Goal: Task Accomplishment & Management: Manage account settings

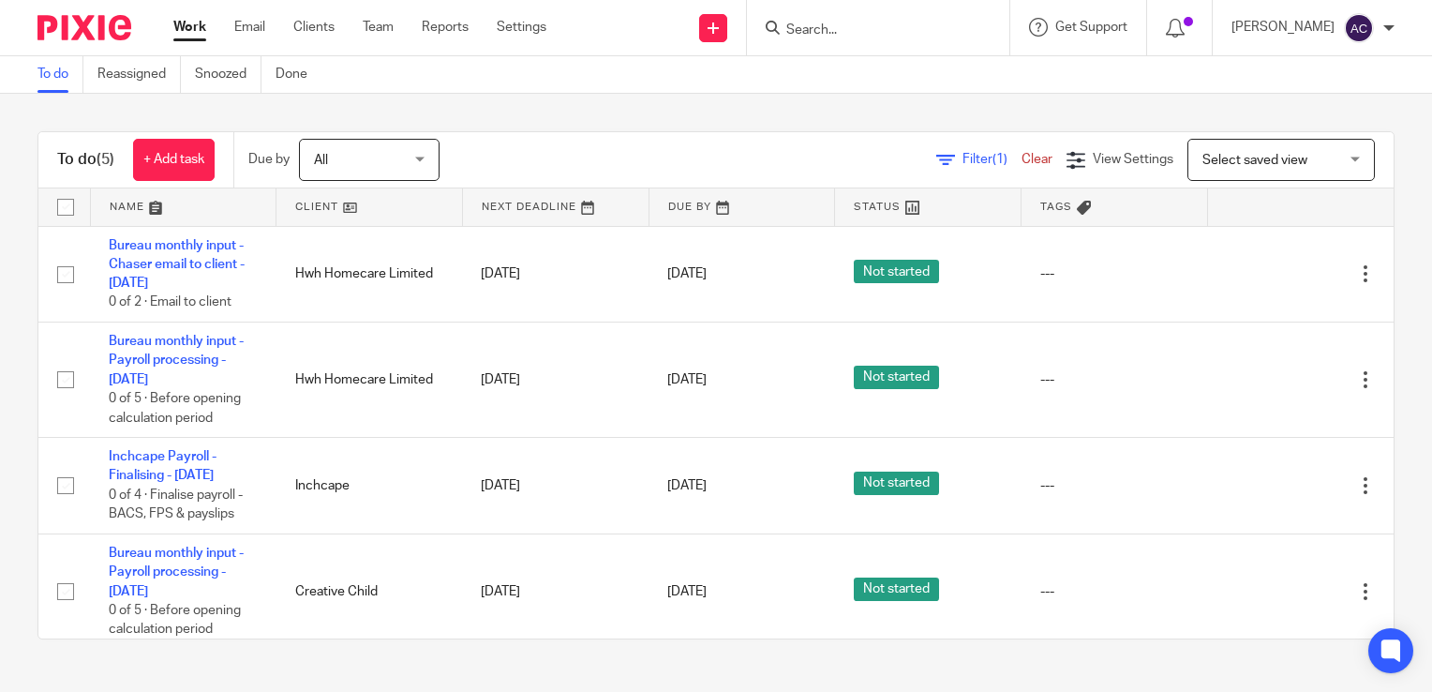
click at [71, 201] on input "checkbox" at bounding box center [66, 207] width 36 height 36
checkbox input "true"
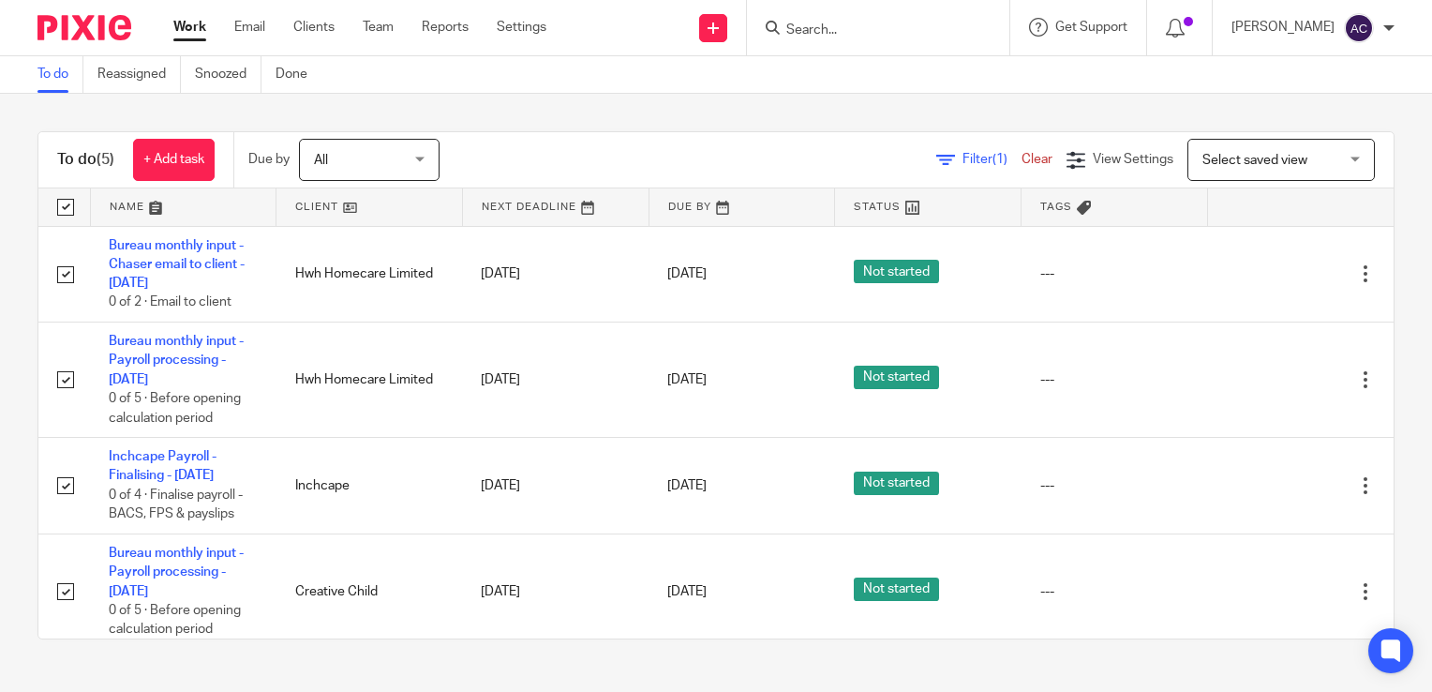
checkbox input "true"
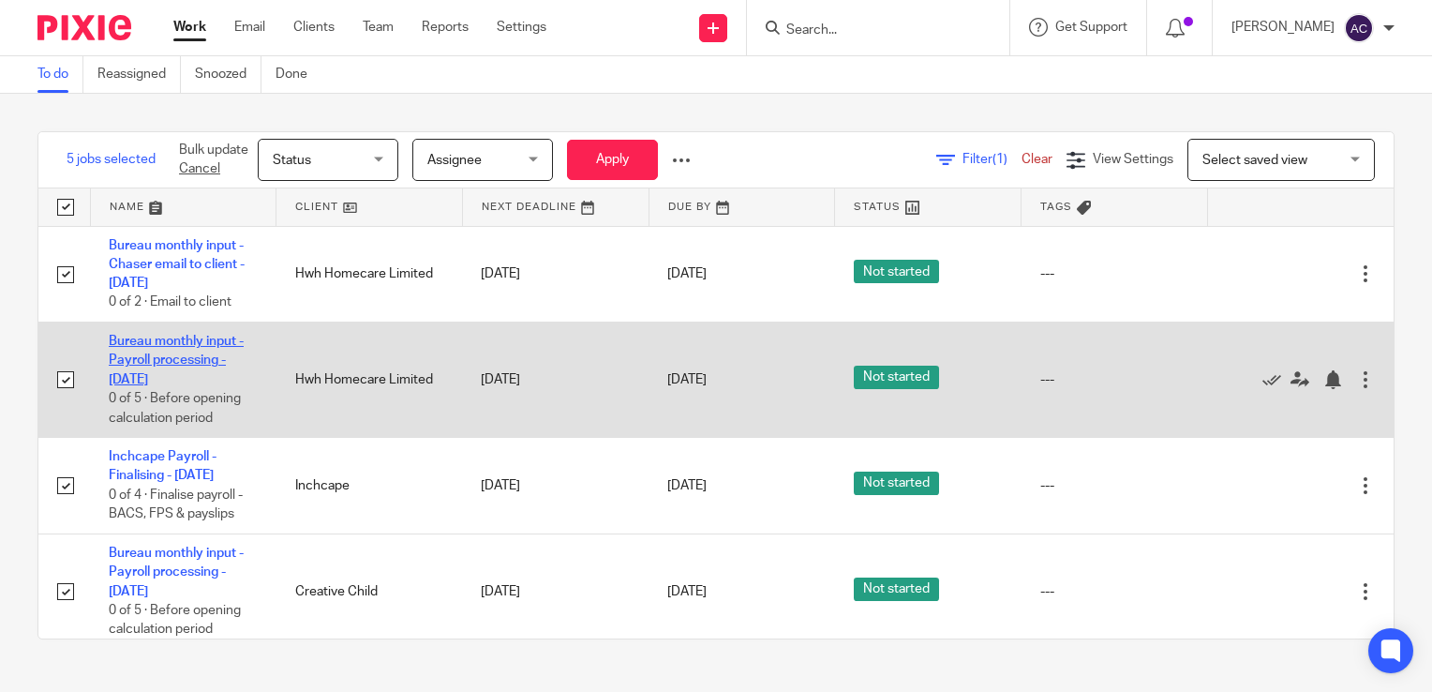
scroll to position [147, 0]
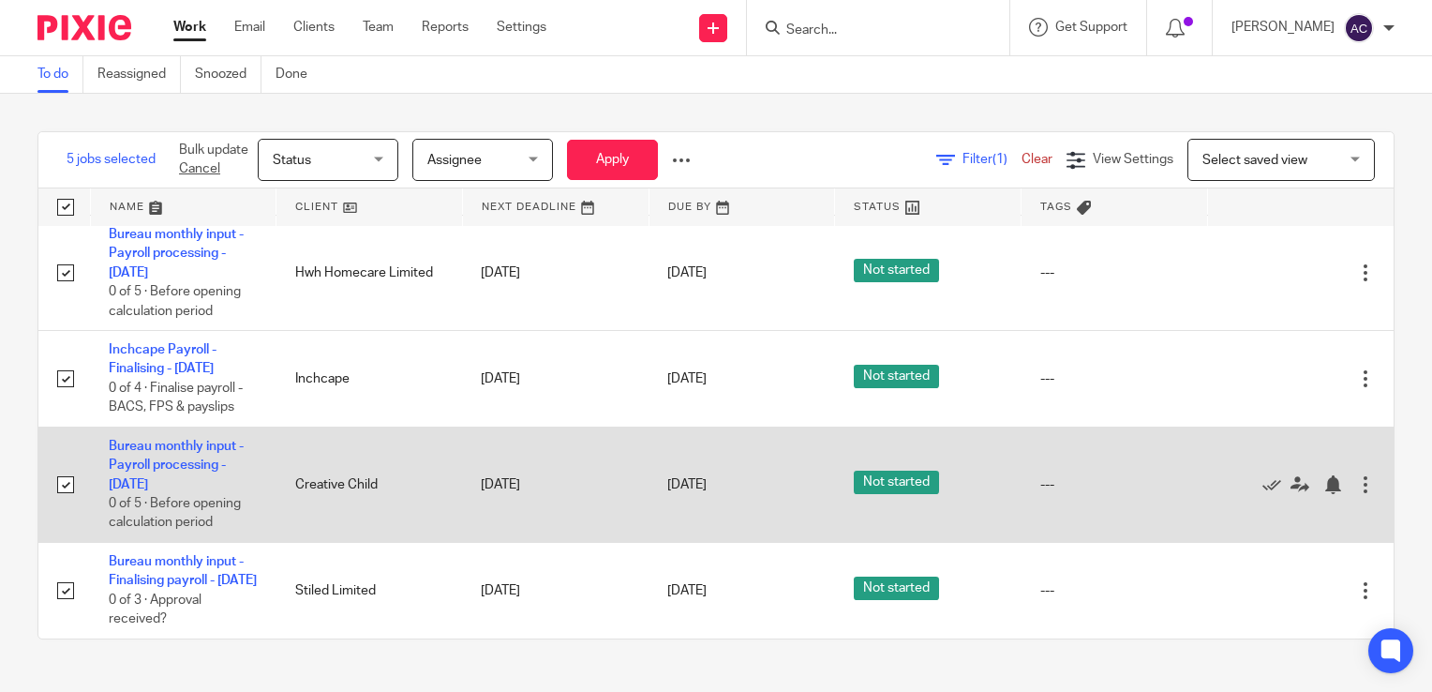
click at [61, 467] on input "checkbox" at bounding box center [66, 485] width 36 height 36
checkbox input "false"
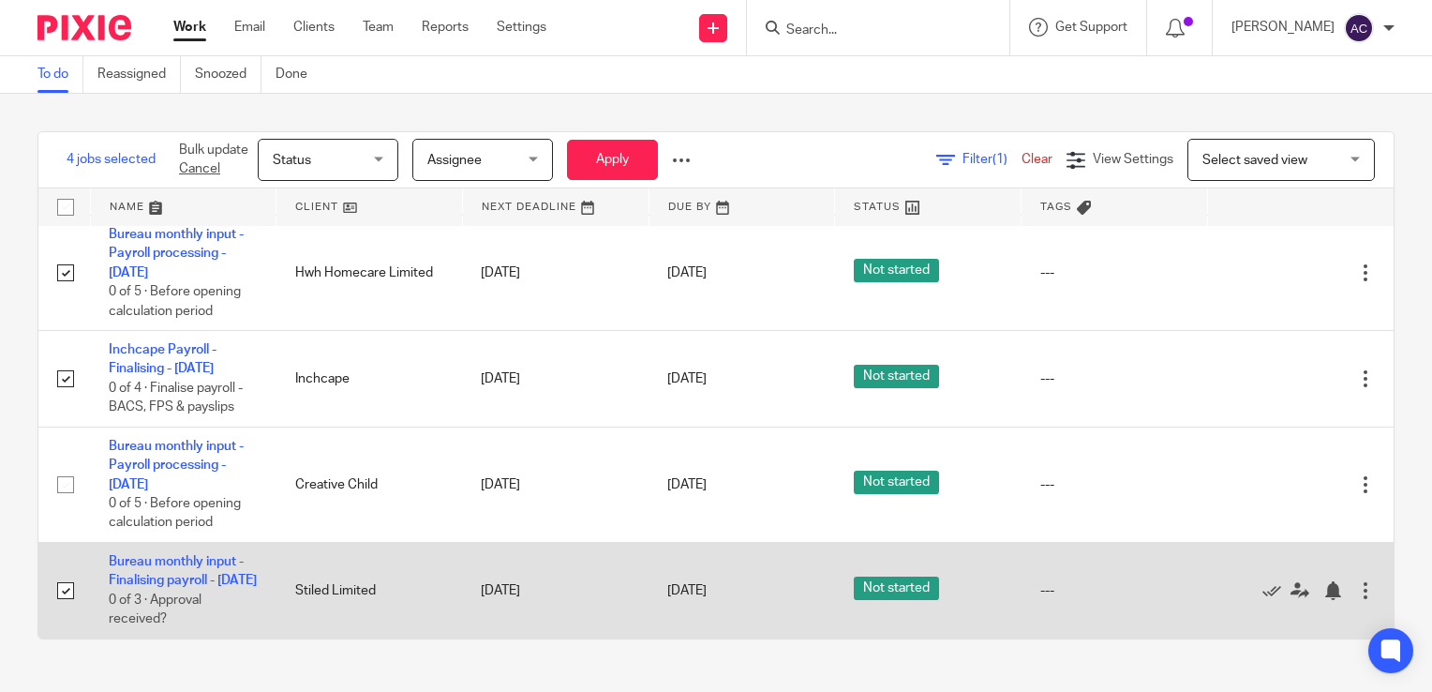
click at [60, 577] on input "checkbox" at bounding box center [66, 591] width 36 height 36
checkbox input "false"
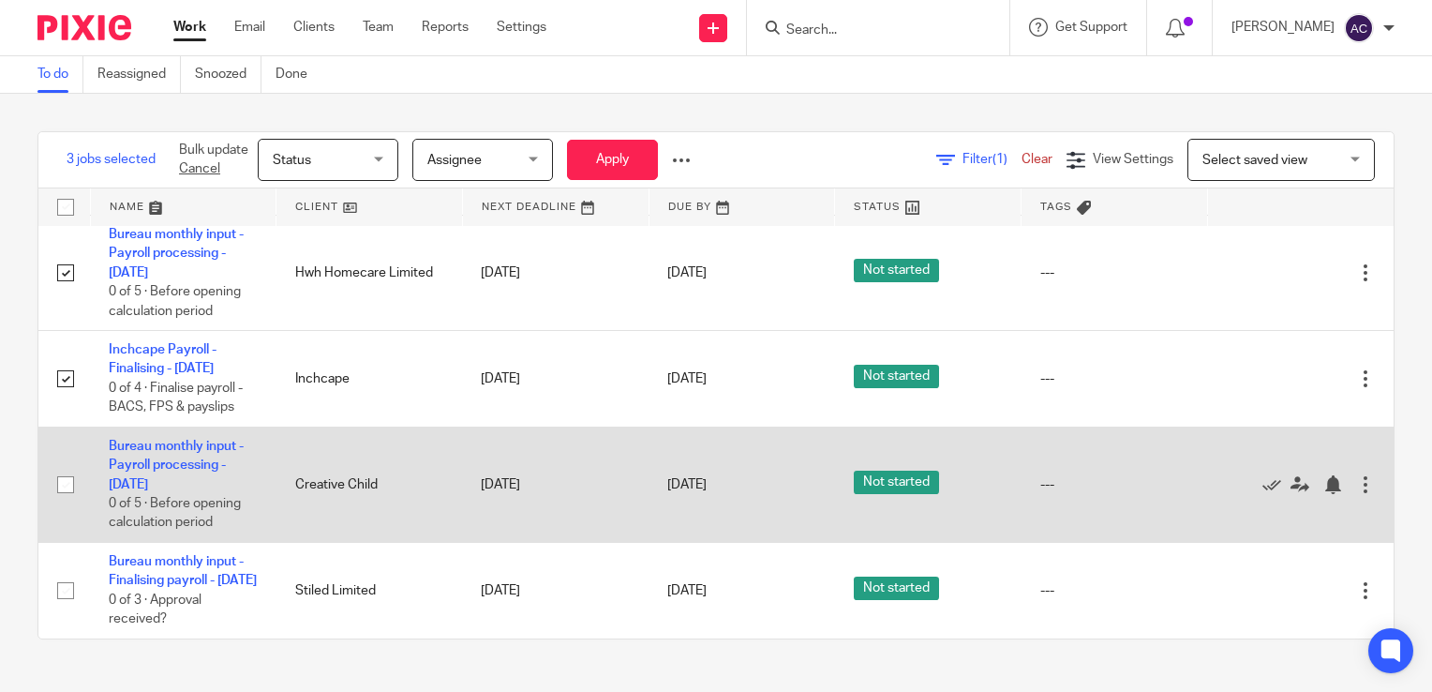
scroll to position [0, 0]
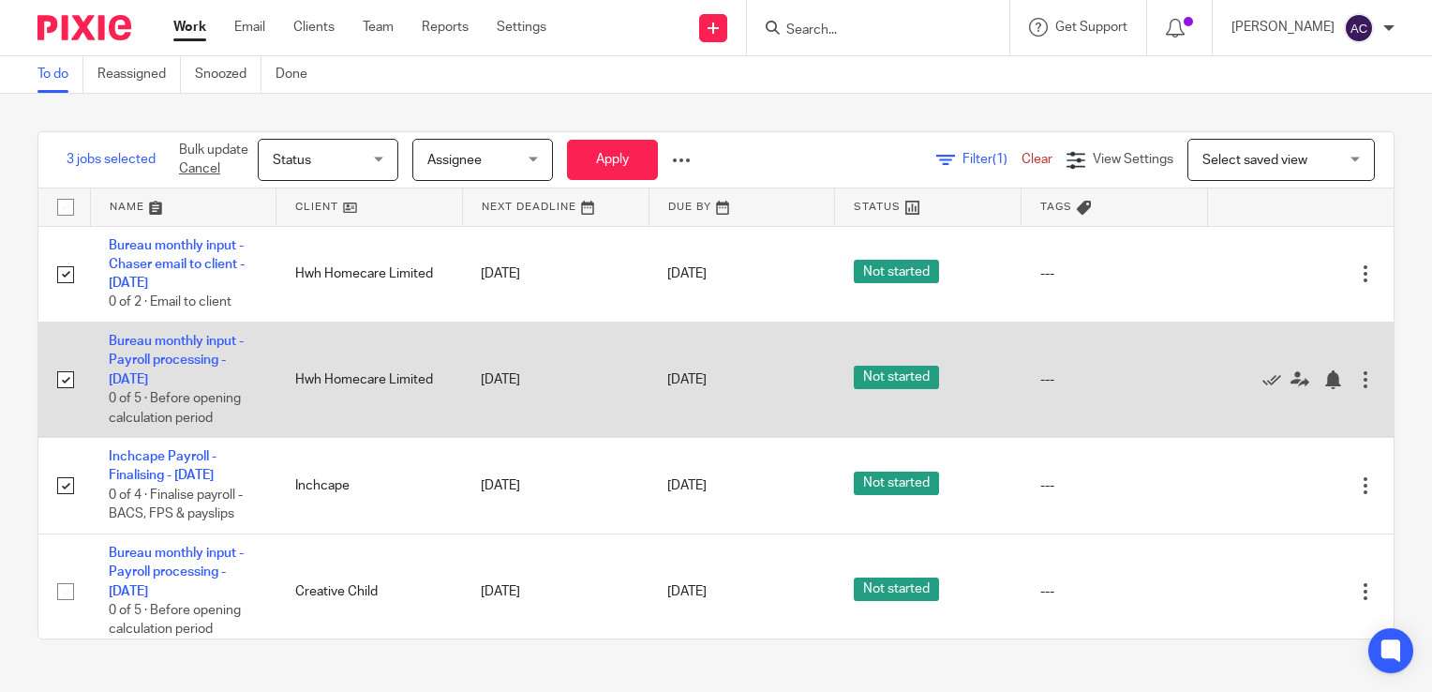
click at [75, 385] on input "checkbox" at bounding box center [66, 380] width 36 height 36
checkbox input "false"
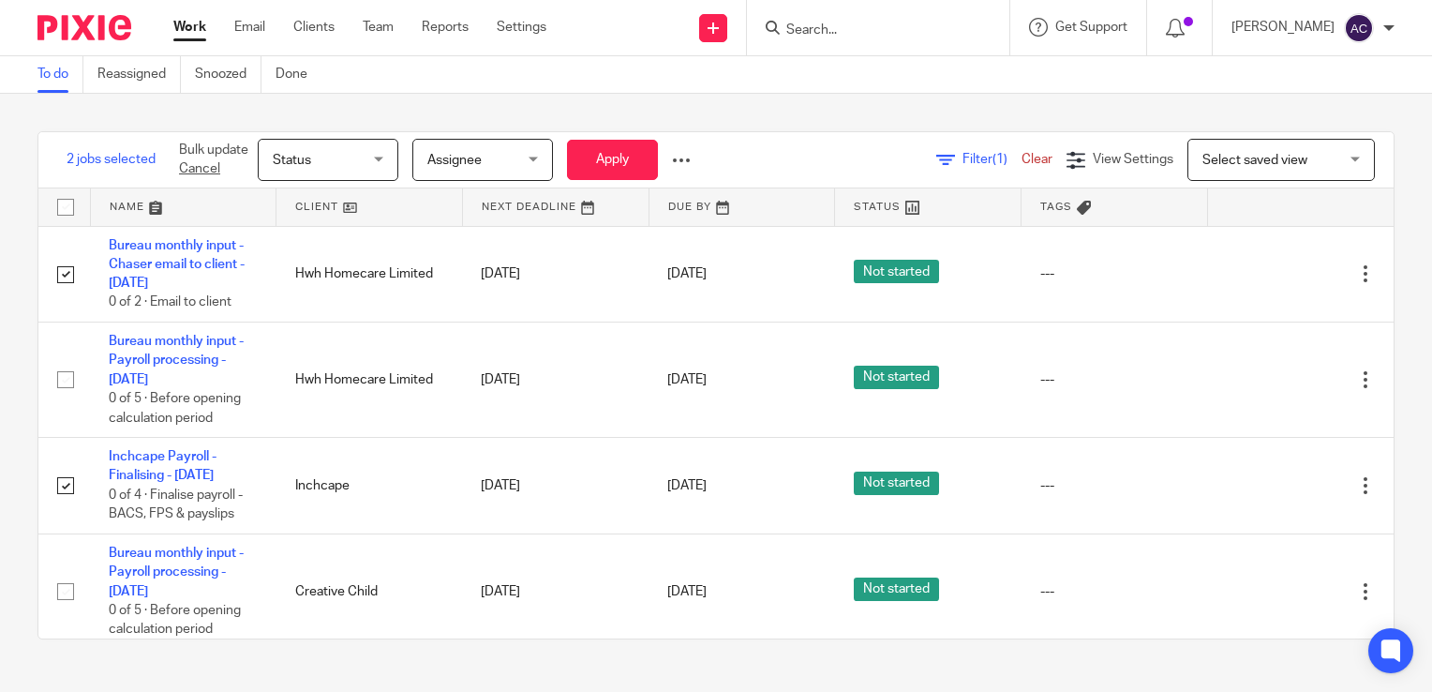
click at [66, 208] on input "checkbox" at bounding box center [66, 207] width 36 height 36
checkbox input "true"
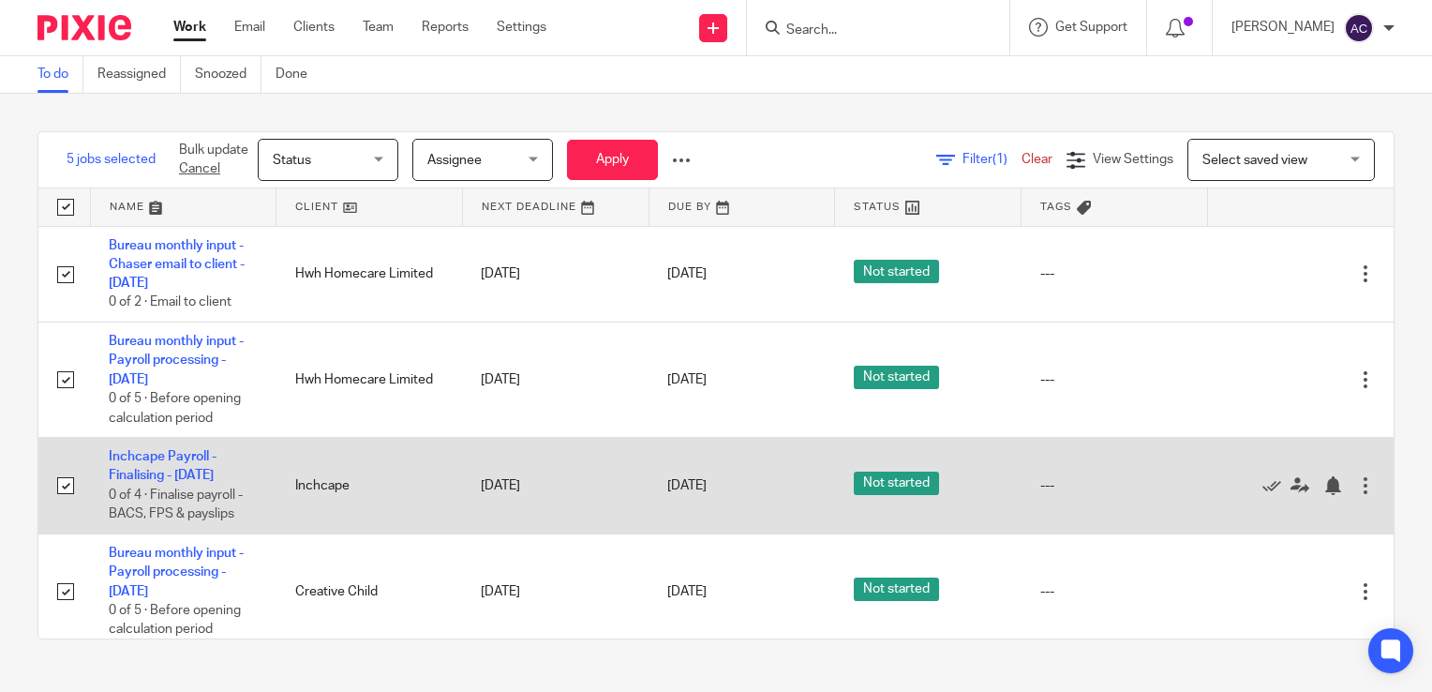
click at [67, 495] on input "checkbox" at bounding box center [66, 486] width 36 height 36
checkbox input "false"
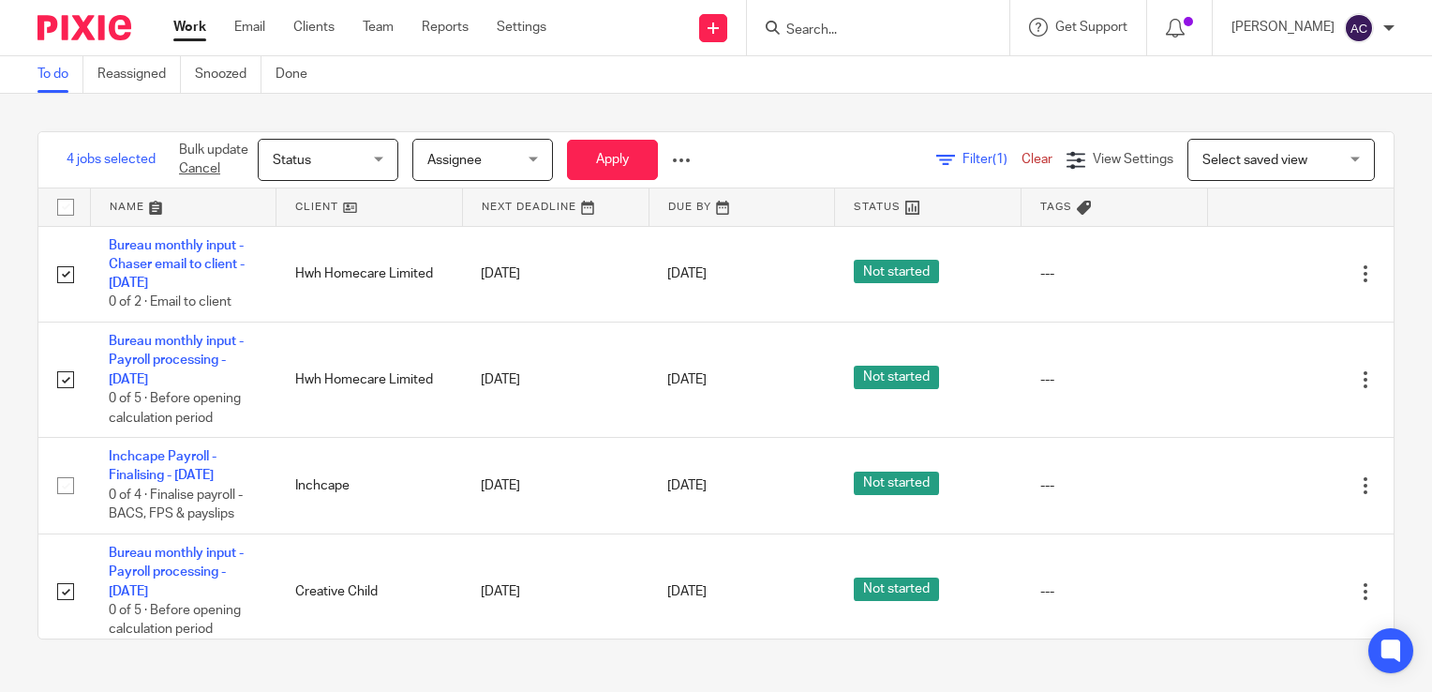
click at [527, 148] on span "Assignee" at bounding box center [476, 159] width 99 height 39
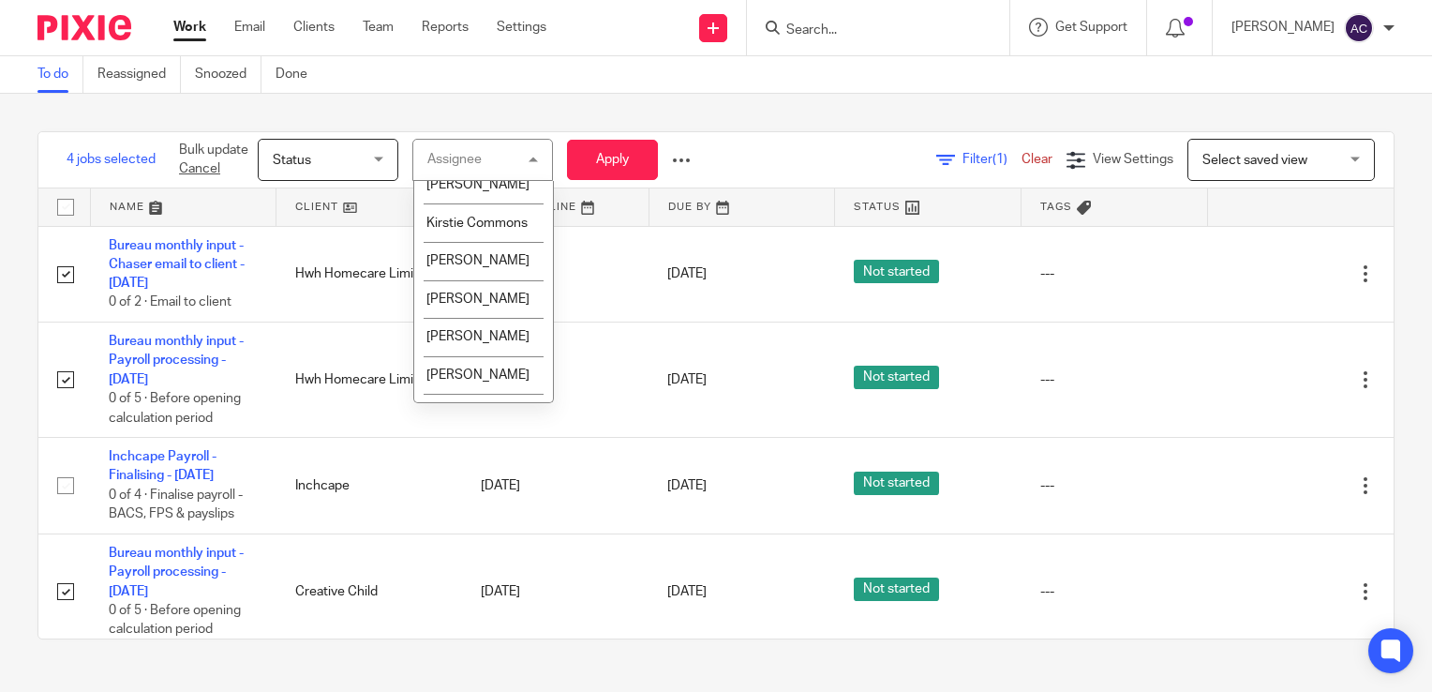
scroll to position [311, 0]
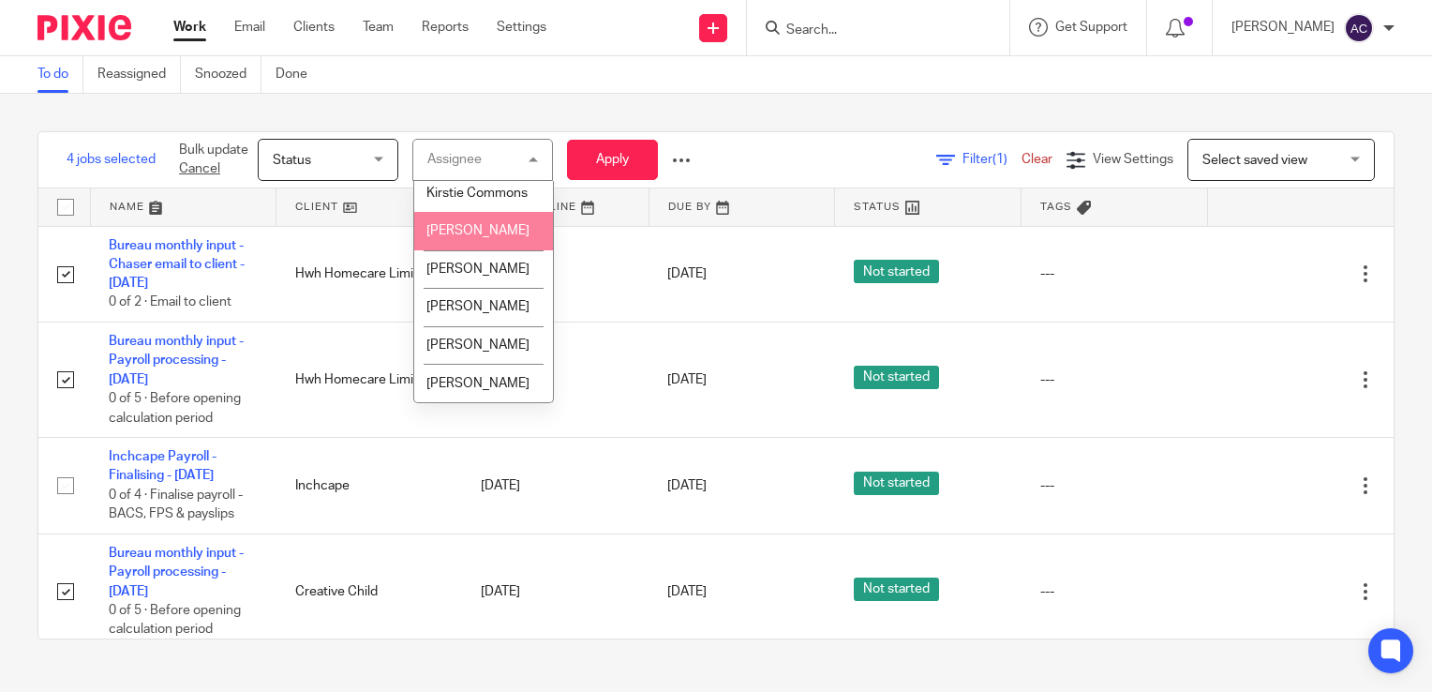
click at [481, 237] on span "Lauren Ruffles" at bounding box center [478, 230] width 103 height 13
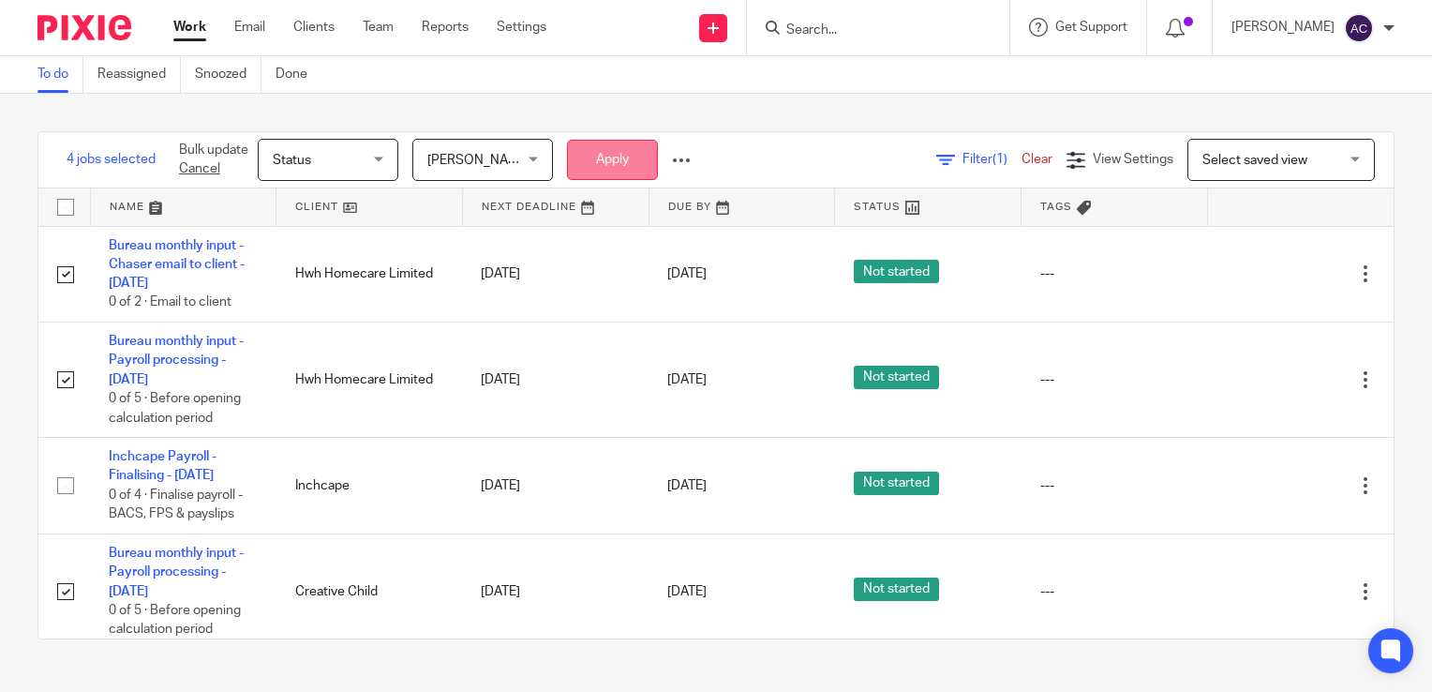
click at [623, 152] on button "Apply" at bounding box center [612, 160] width 91 height 40
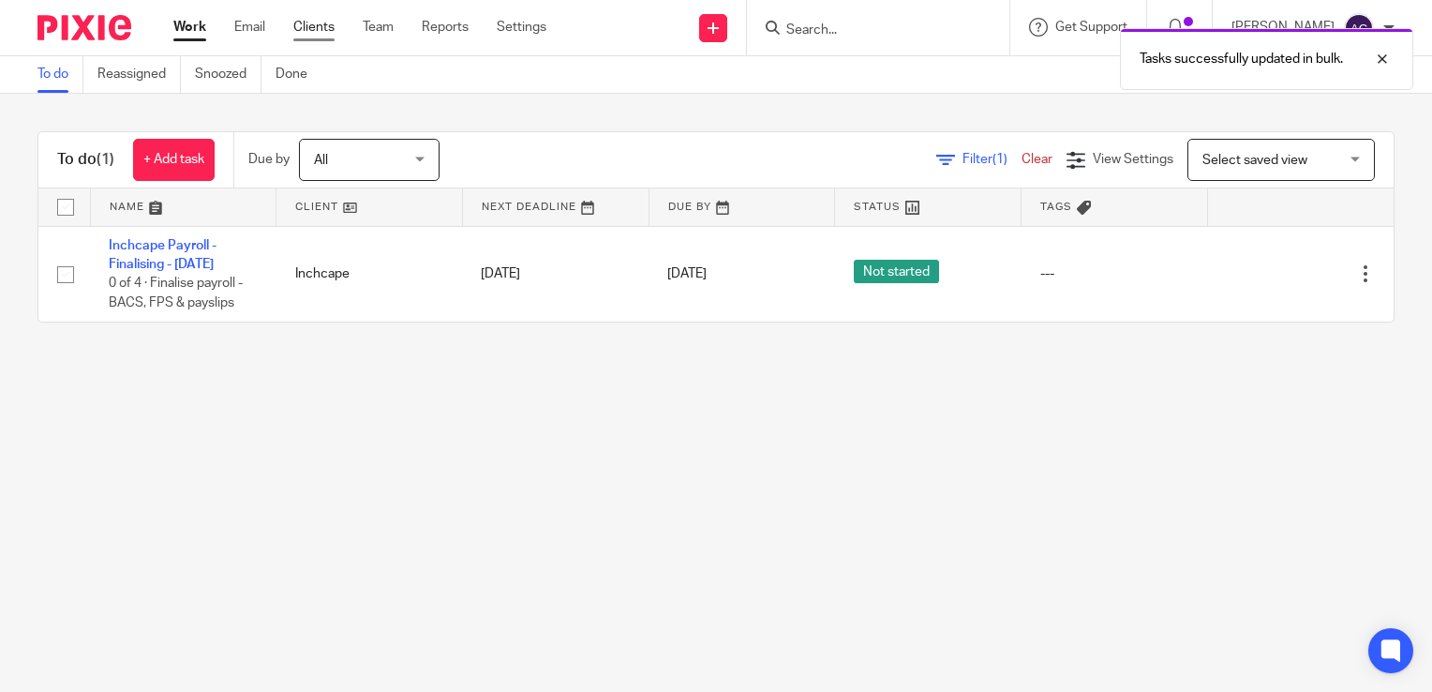
click at [307, 21] on link "Clients" at bounding box center [313, 27] width 41 height 19
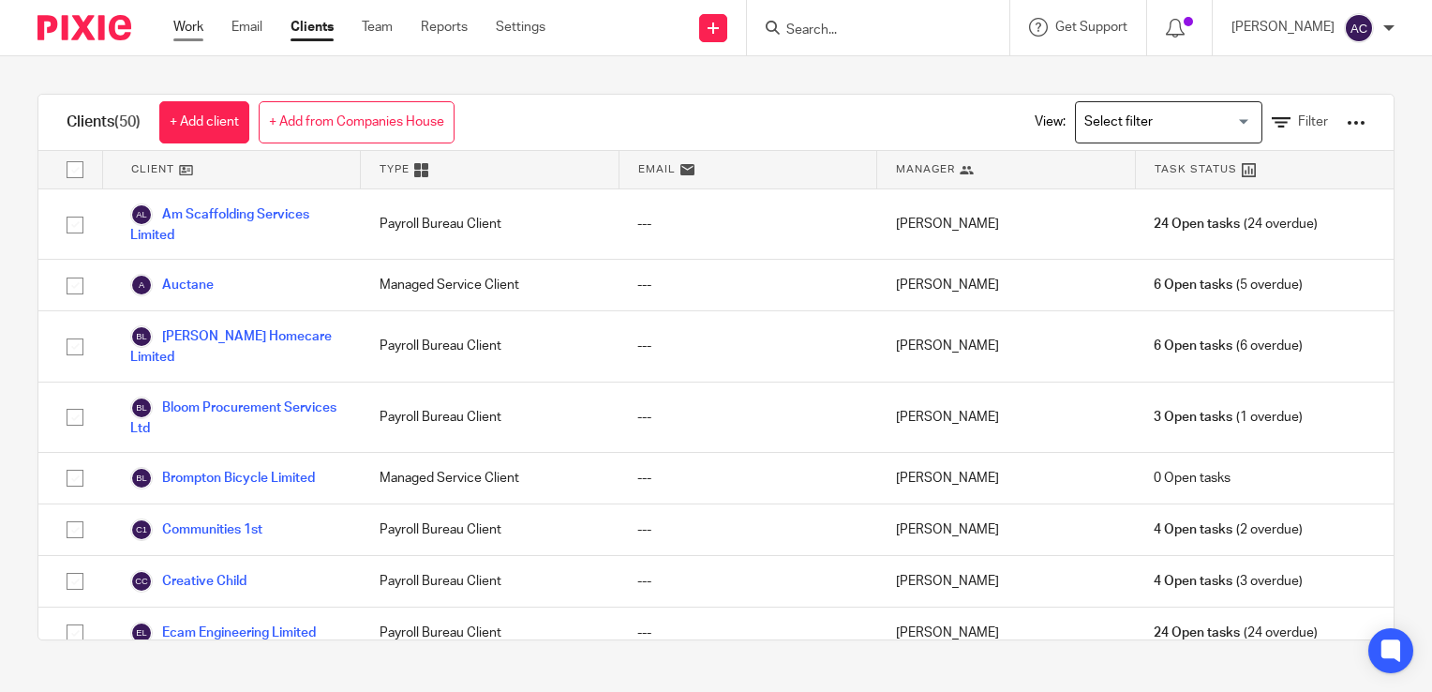
click at [189, 21] on link "Work" at bounding box center [188, 27] width 30 height 19
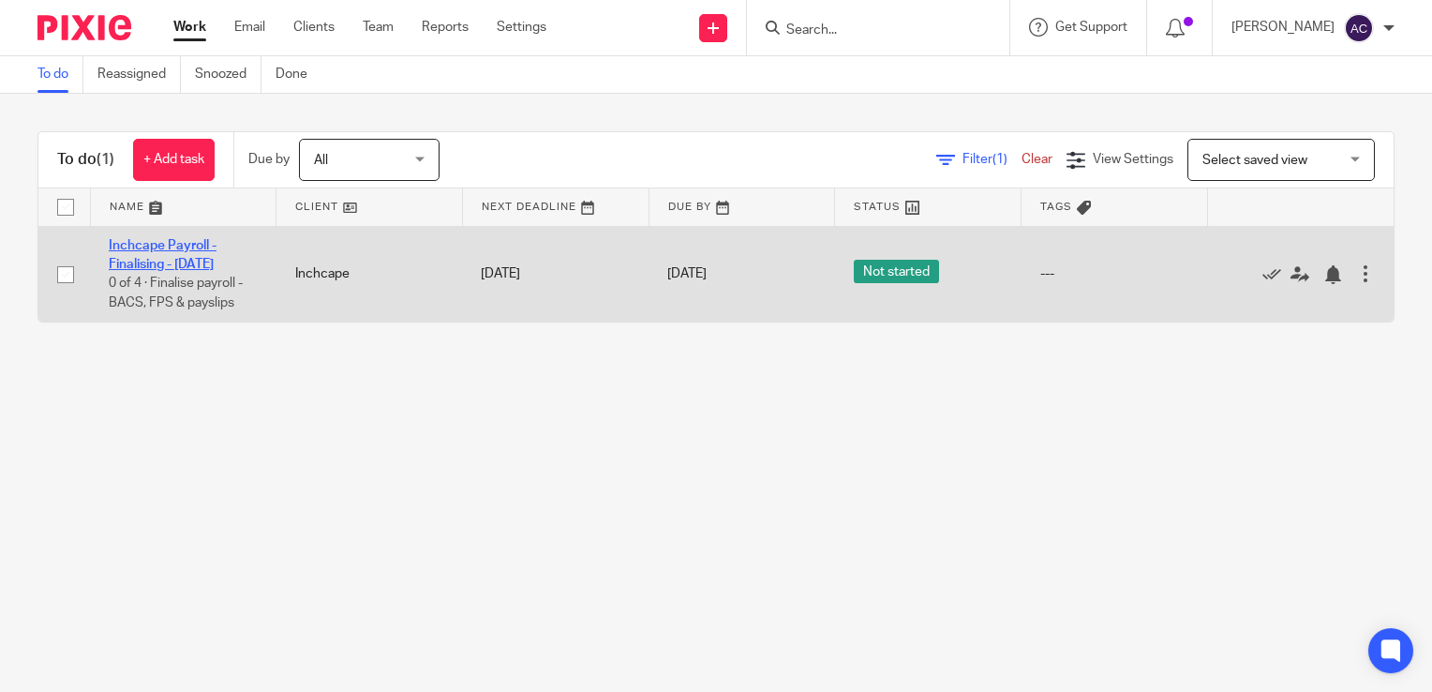
click at [169, 264] on link "Inchcape Payroll - Finalising - [DATE]" at bounding box center [163, 255] width 108 height 32
